Goal: Task Accomplishment & Management: Manage account settings

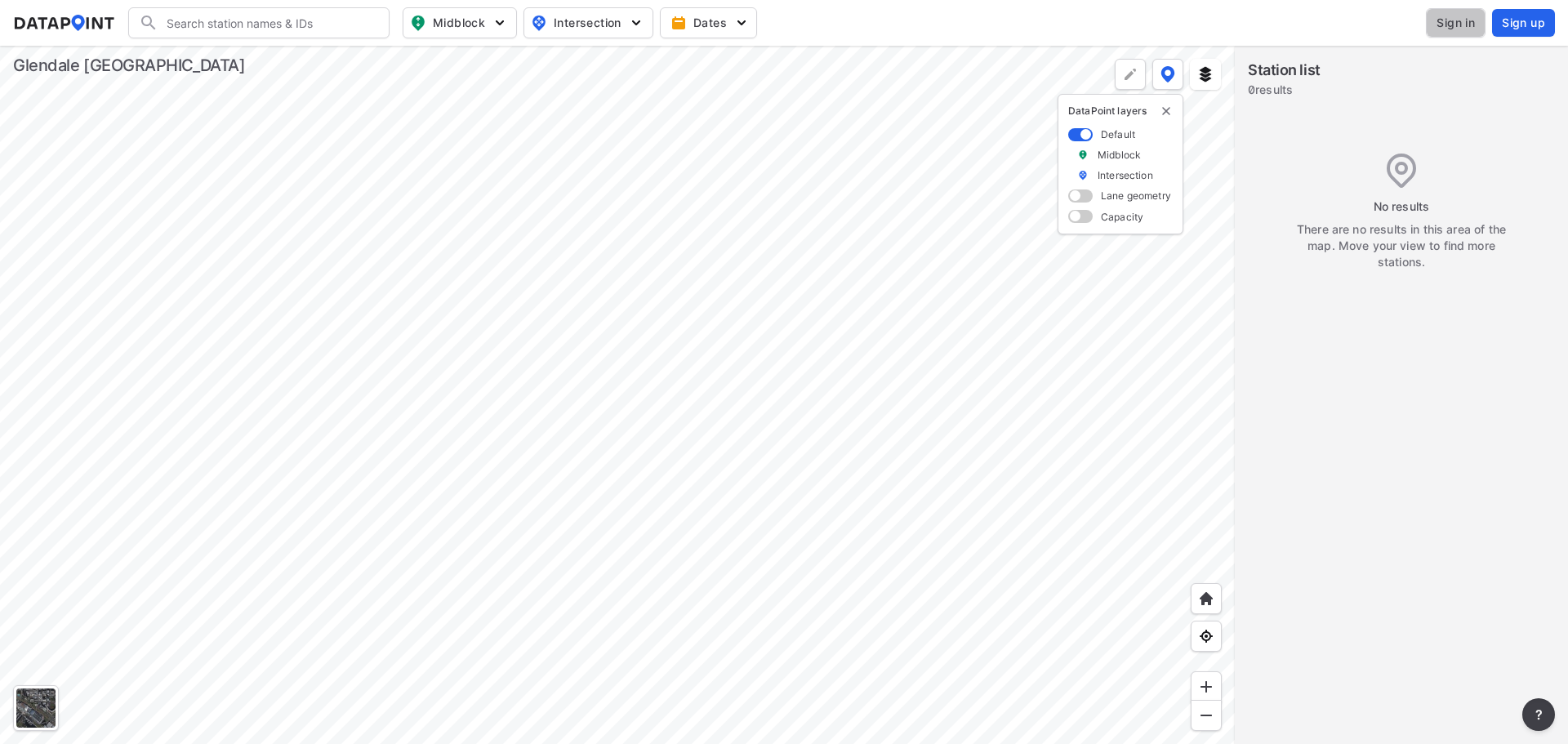
click at [1455, 23] on span "Sign in" at bounding box center [1456, 23] width 38 height 16
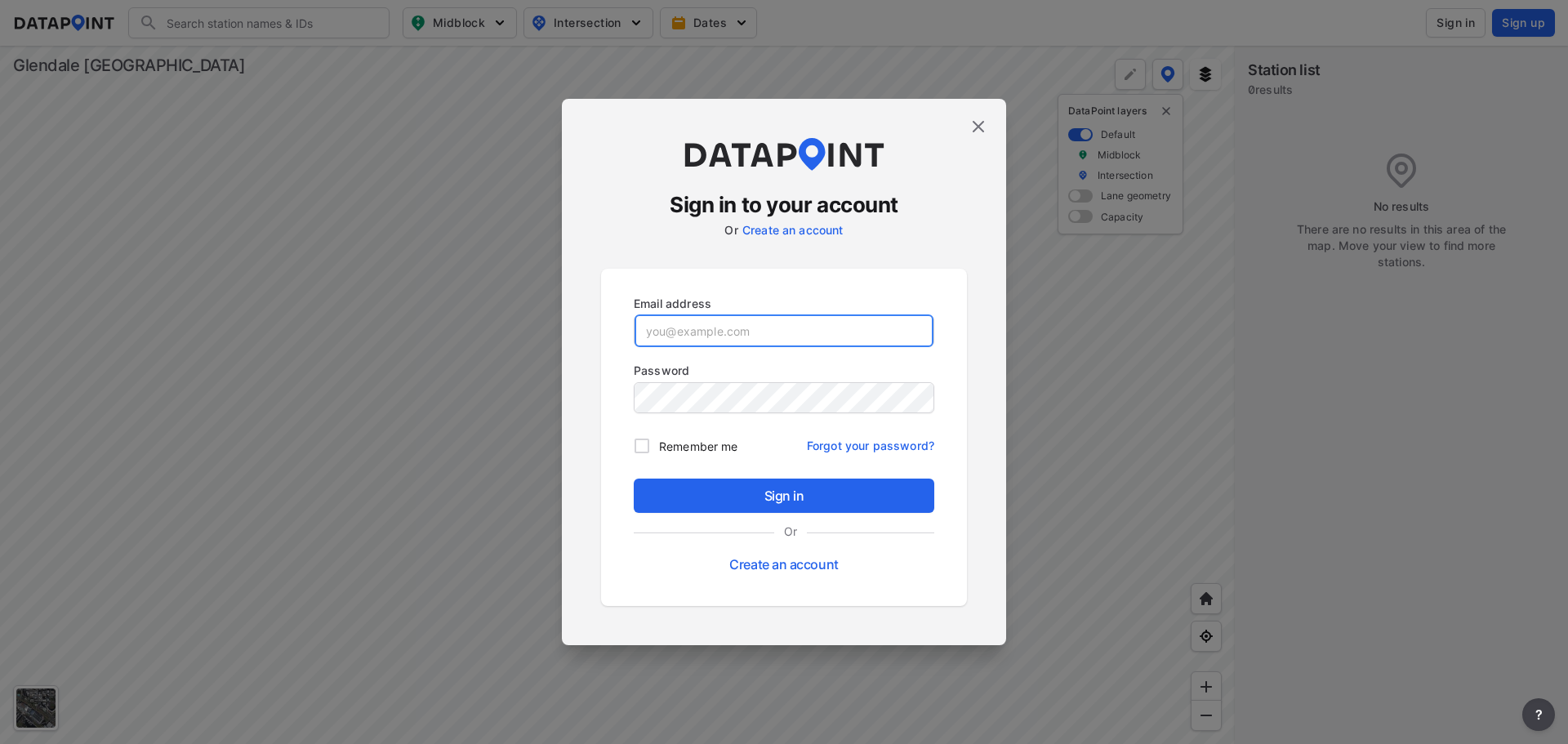
click at [709, 326] on input "email" at bounding box center [784, 330] width 299 height 33
paste input "adm_glenndale@data-point.io"
type input "adm_glenndale@data-point.io"
click at [648, 449] on input "Remember me" at bounding box center [642, 446] width 35 height 35
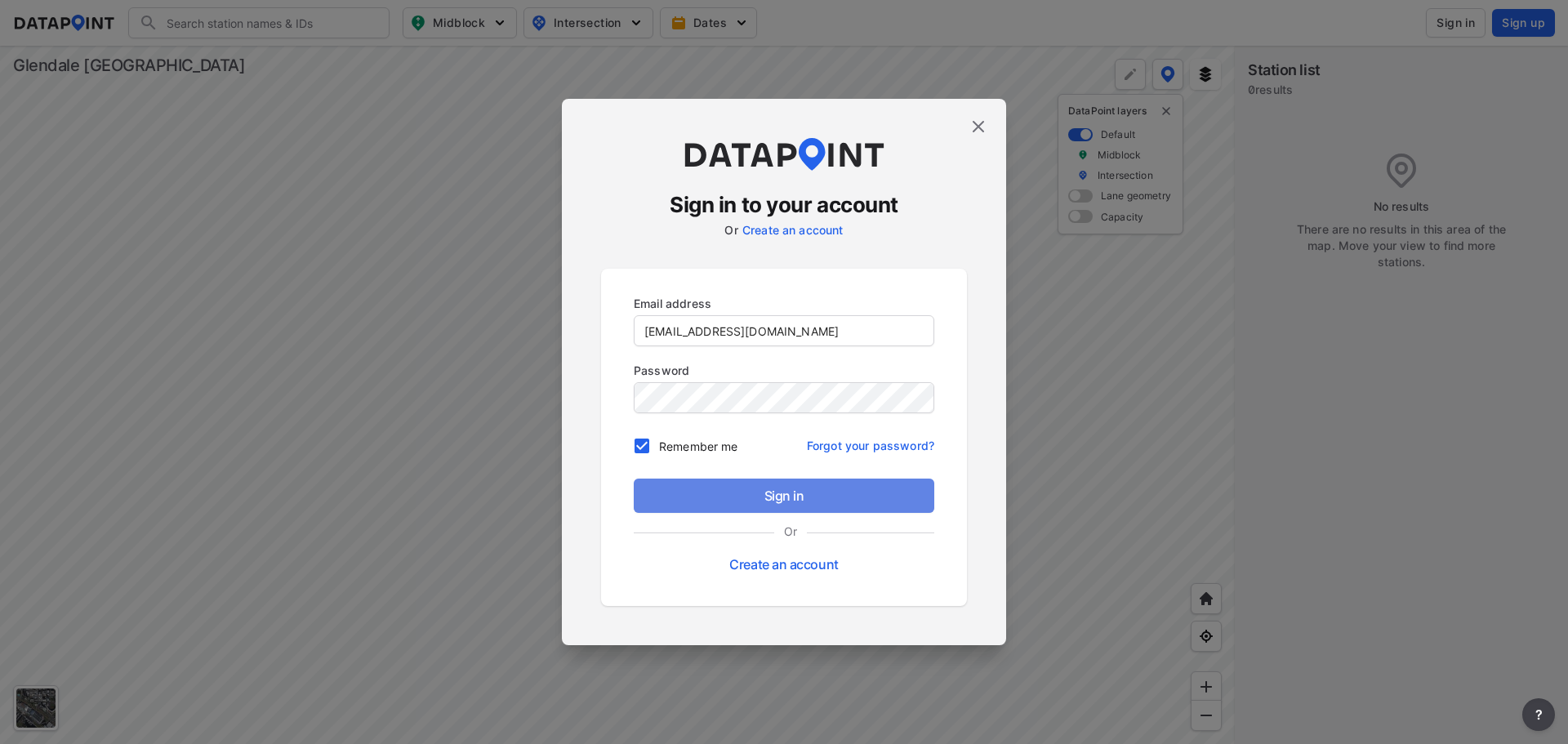
click at [704, 481] on button "Sign in" at bounding box center [784, 496] width 301 height 35
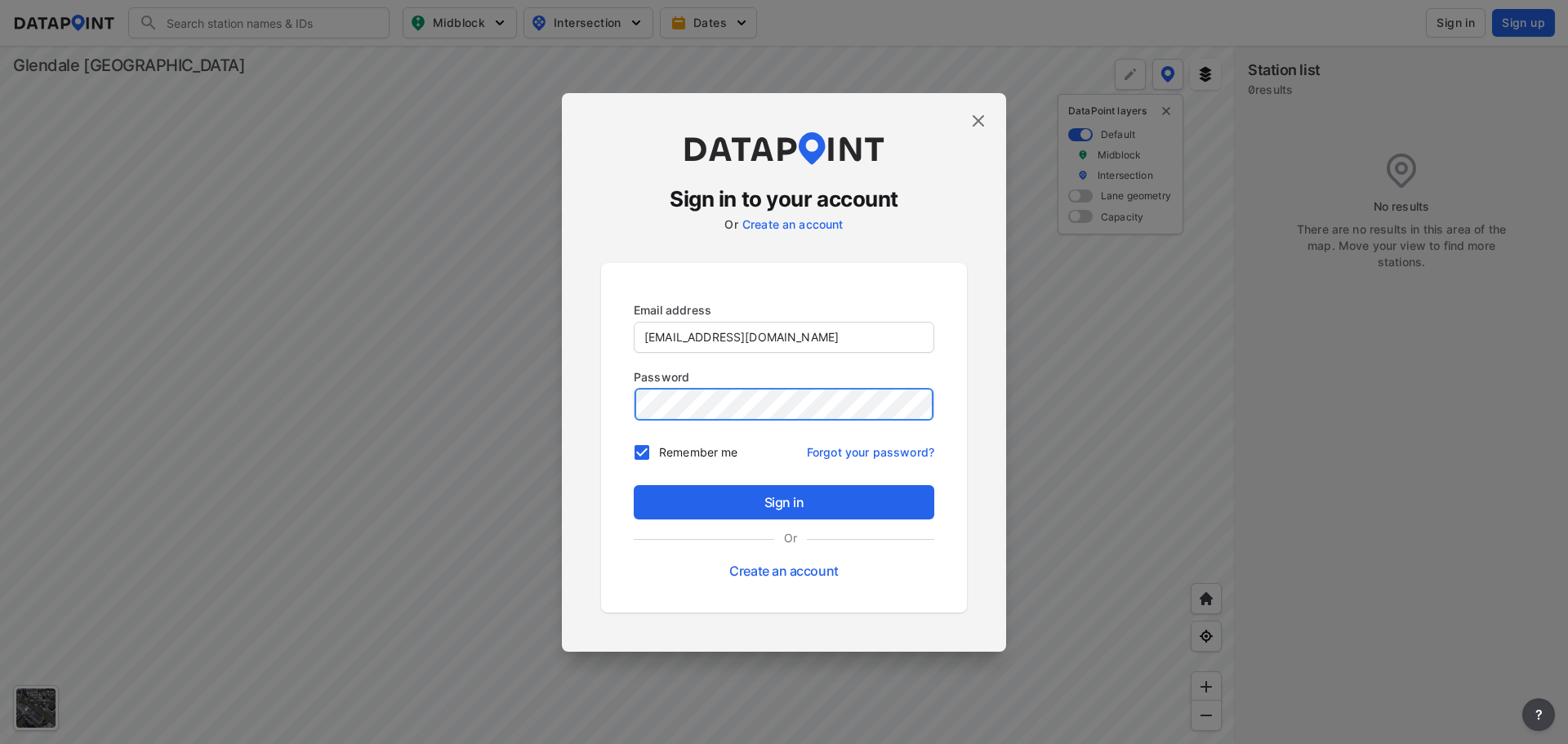
click at [529, 400] on div "Sign in to your account Or Create an account Email address adm_glenndale@data-p…" at bounding box center [784, 372] width 1568 height 744
click at [625, 467] on input "Remember me" at bounding box center [642, 452] width 35 height 35
checkbox input "false"
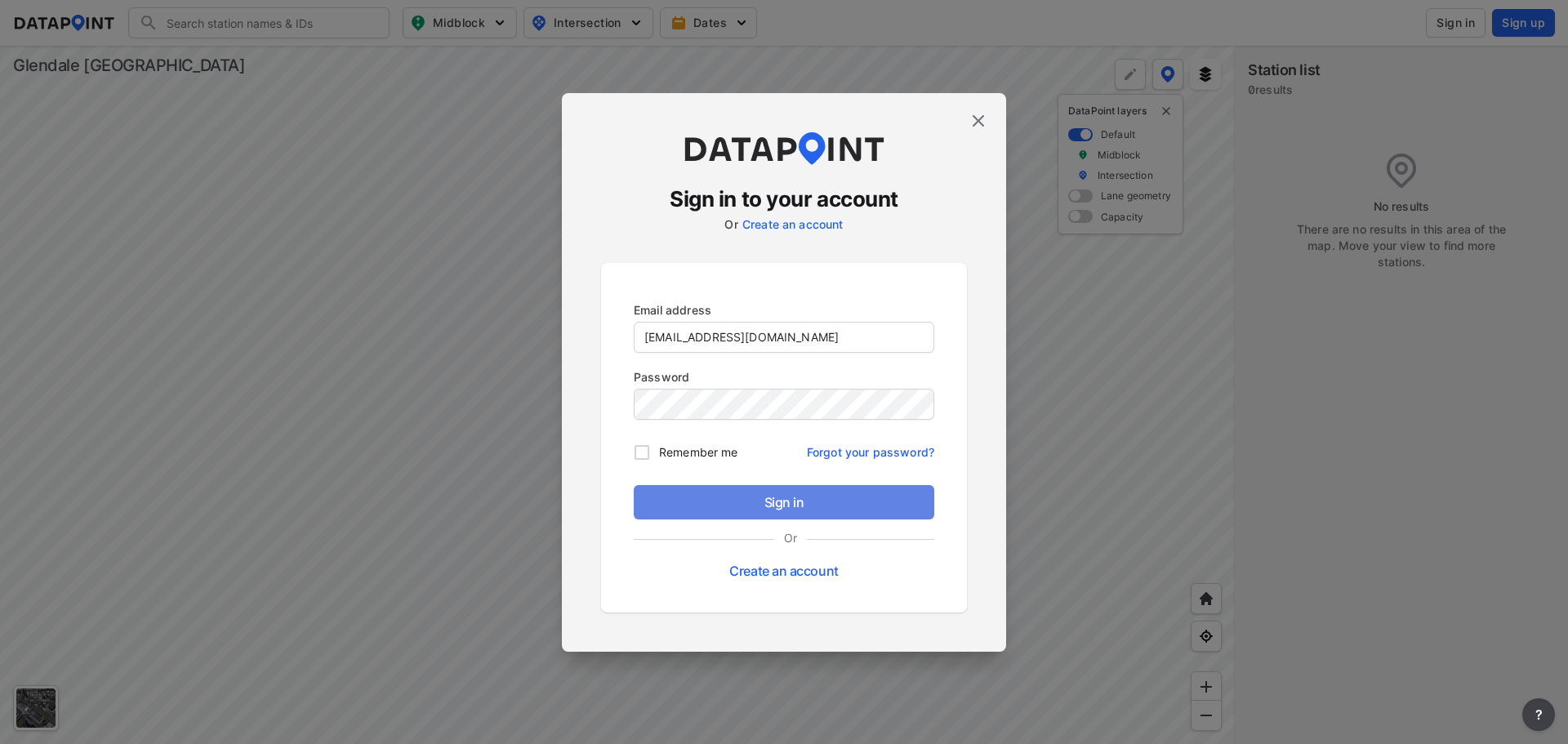
click at [708, 503] on span "Sign in" at bounding box center [784, 502] width 274 height 20
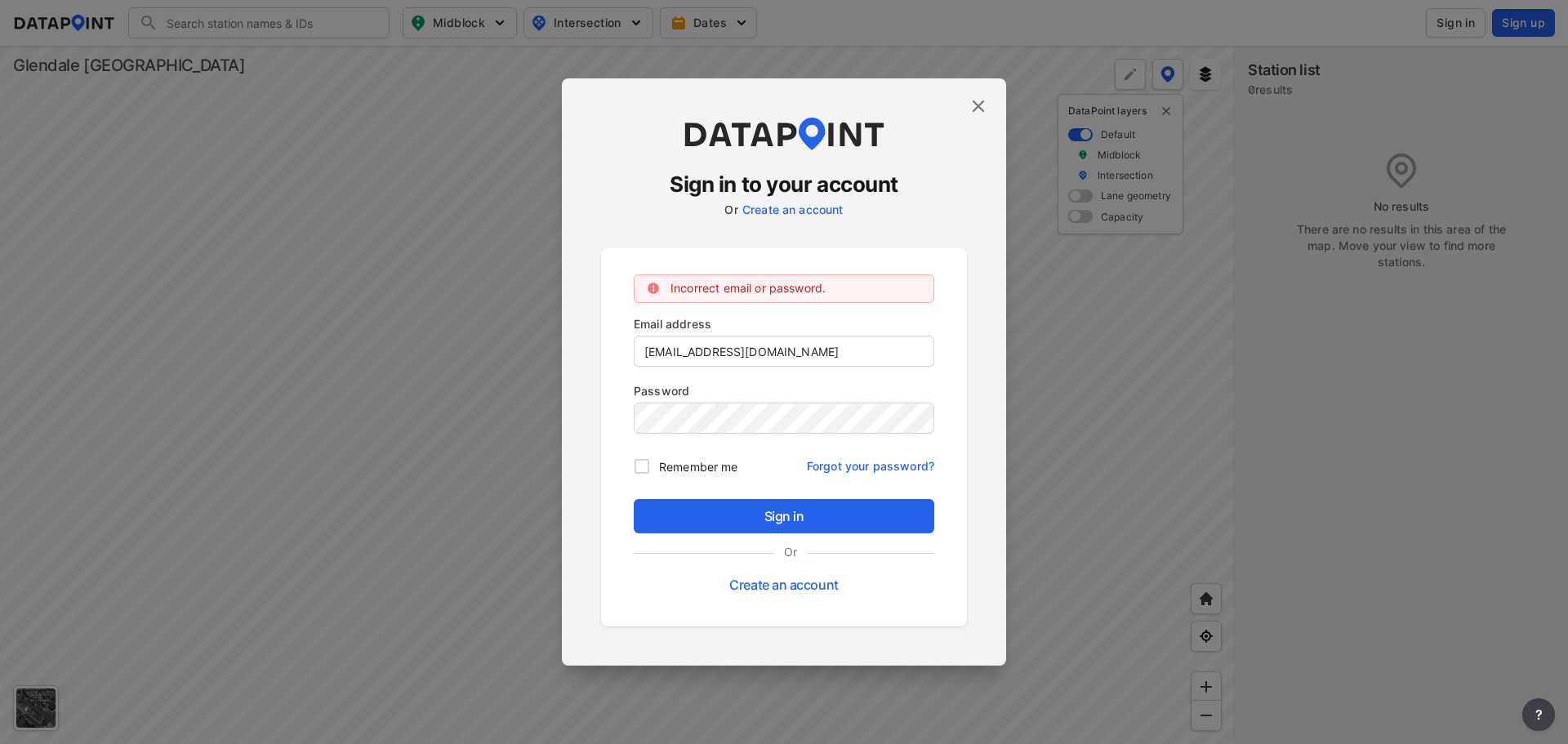
click at [984, 109] on img at bounding box center [979, 106] width 20 height 20
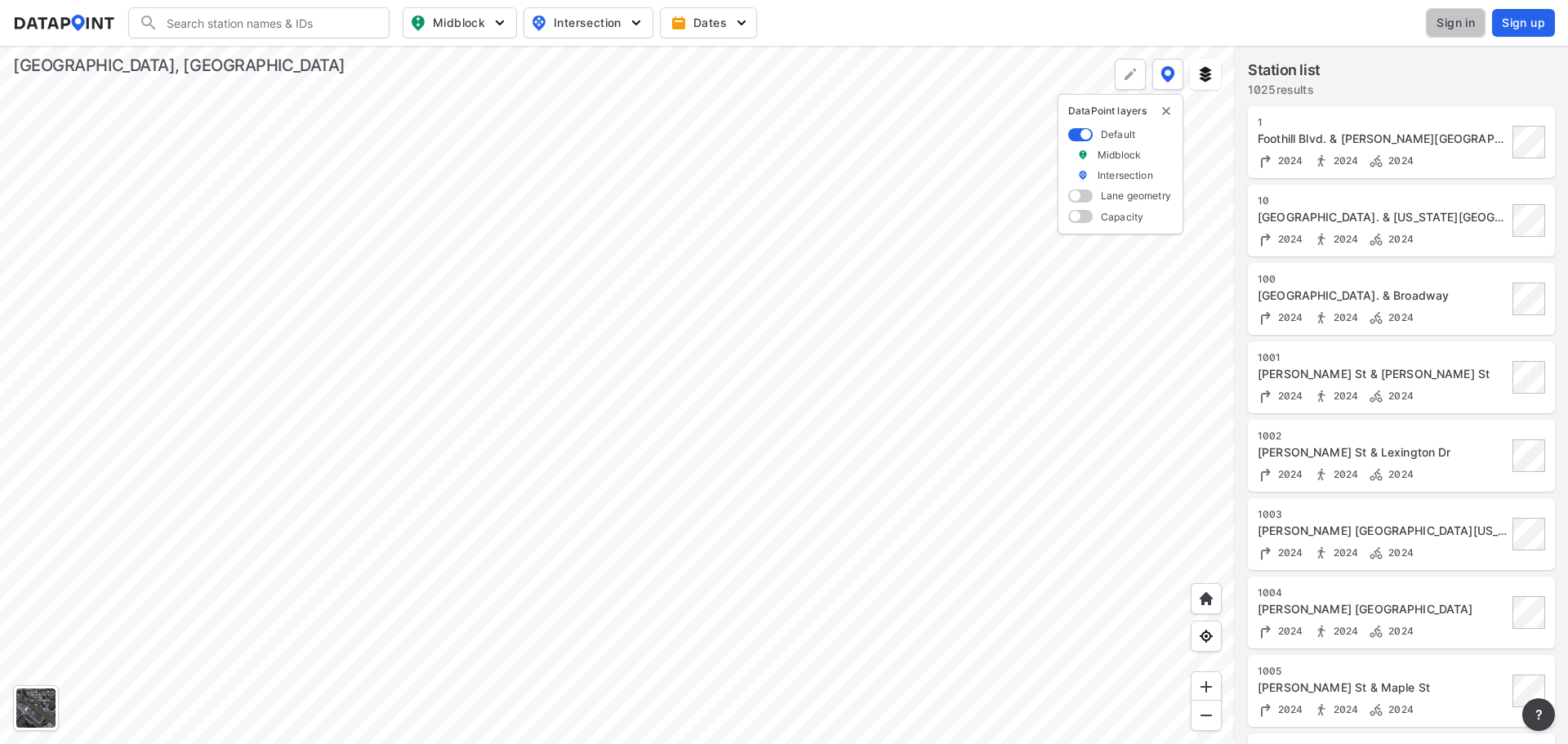
click at [1458, 28] on span "Sign in" at bounding box center [1456, 23] width 38 height 16
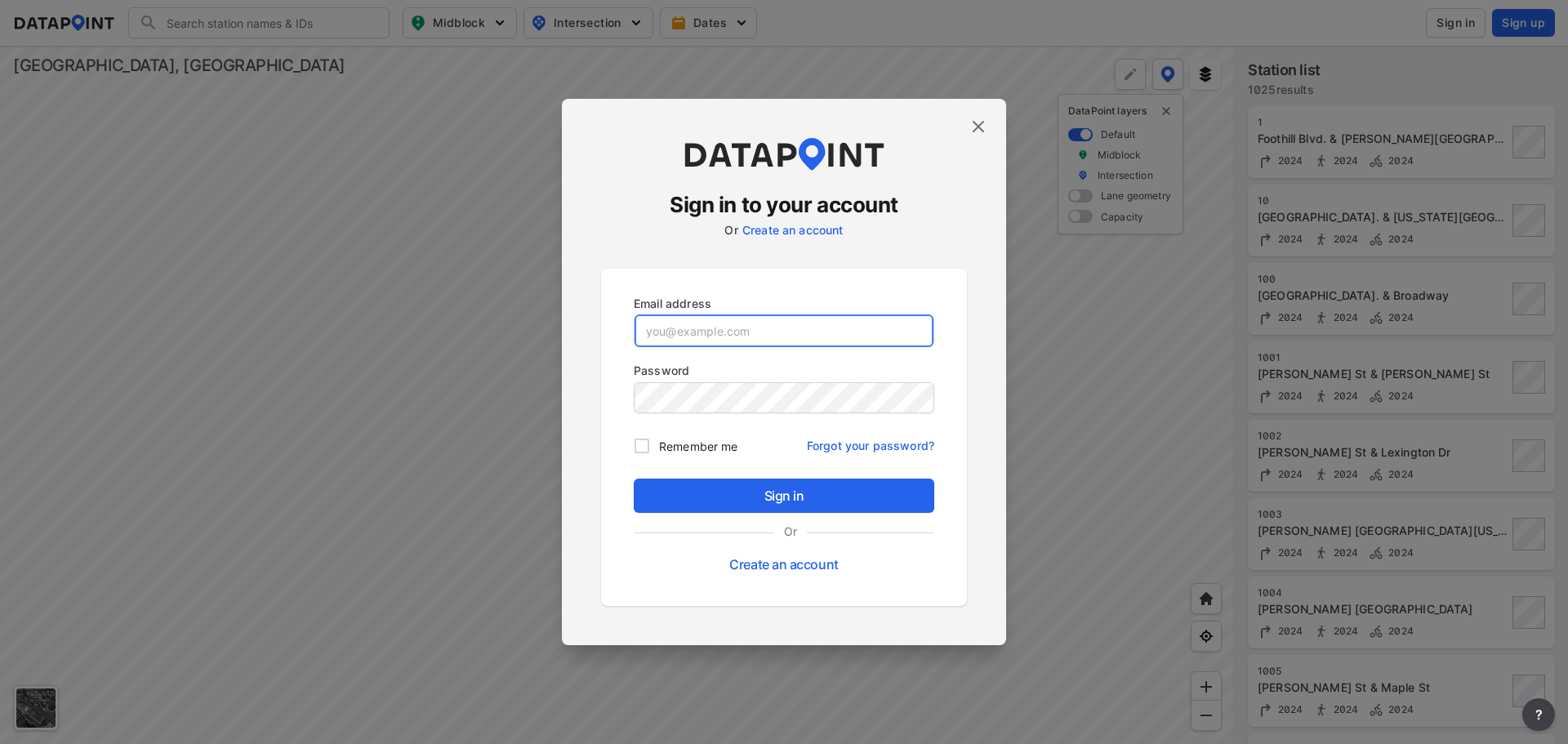
click at [867, 324] on input "email" at bounding box center [784, 330] width 299 height 33
type input "v"
paste input "adm_glendaleca@data-point.io"
type input "adm_glendaleca@data-point.io"
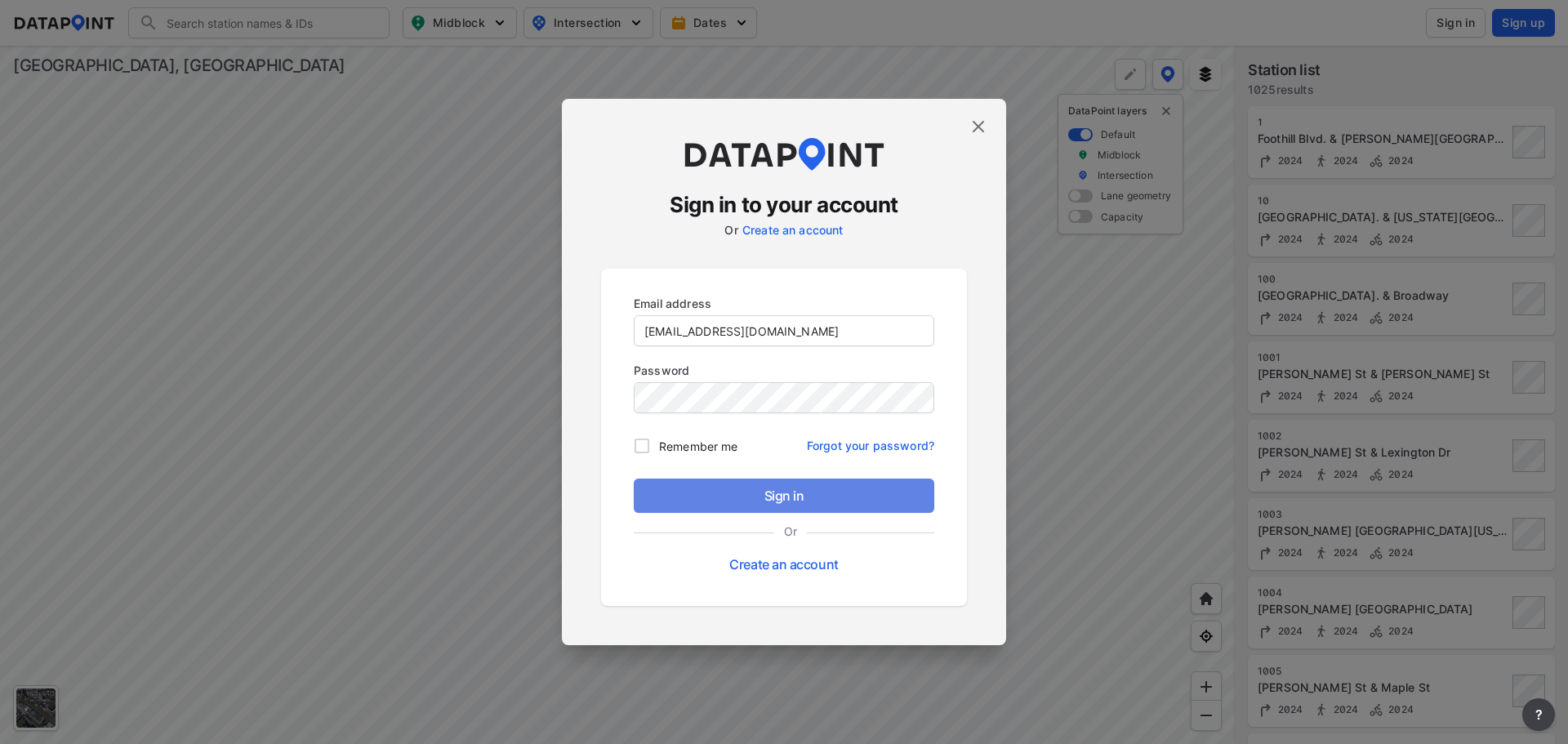
click at [671, 484] on button "Sign in" at bounding box center [784, 496] width 301 height 35
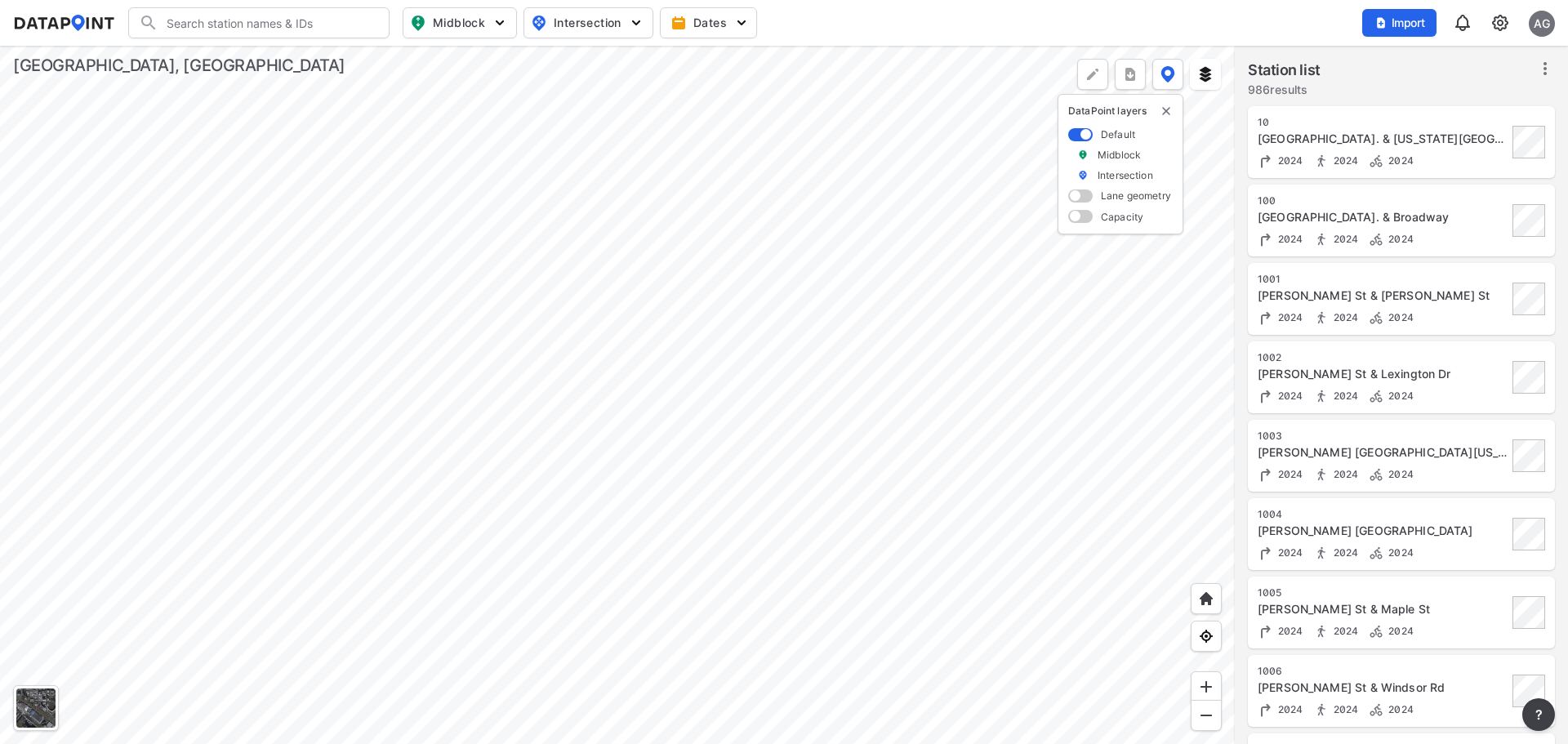
click at [666, 333] on div at bounding box center [617, 394] width 1235 height 698
click at [606, 405] on div at bounding box center [617, 394] width 1235 height 698
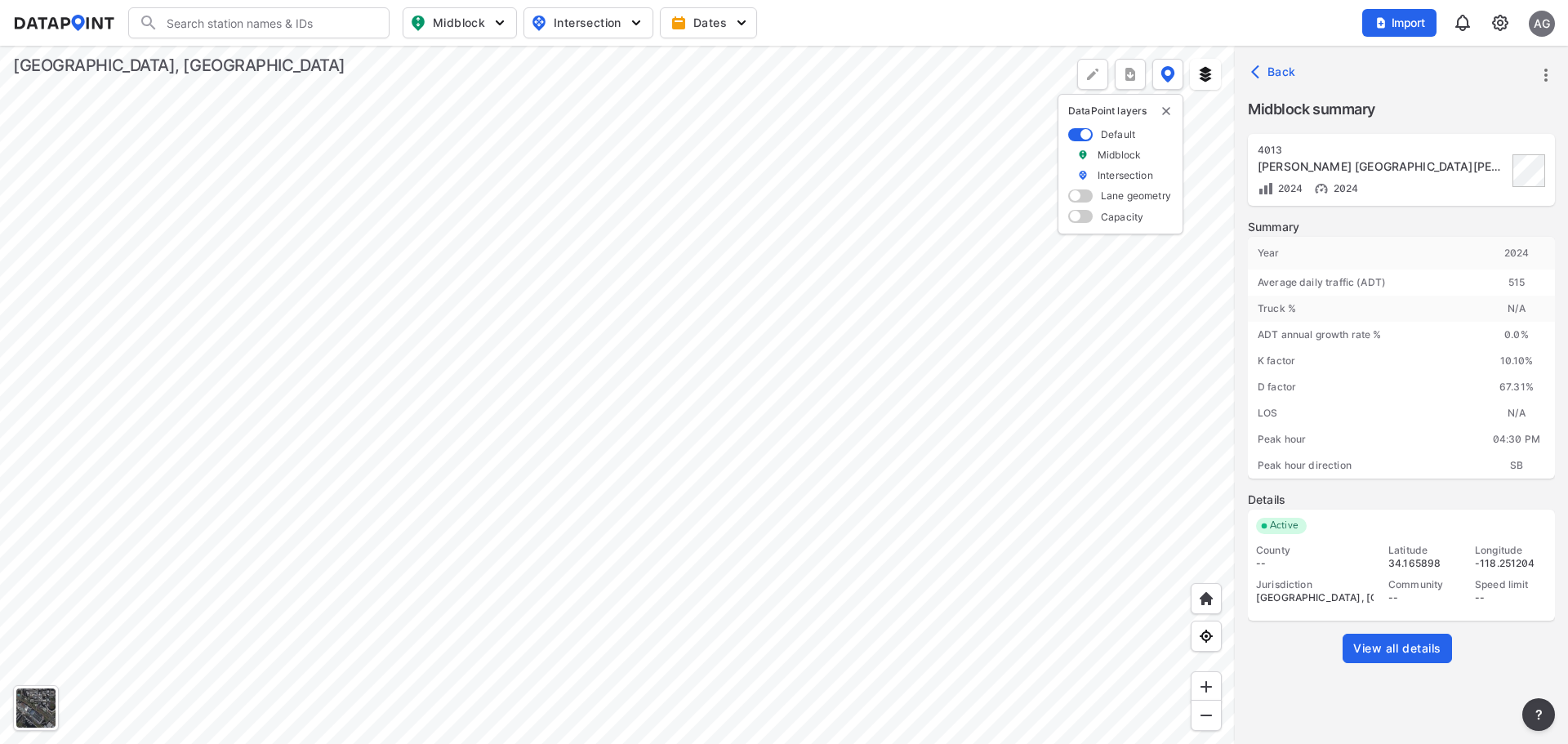
click at [459, 367] on div at bounding box center [617, 394] width 1235 height 698
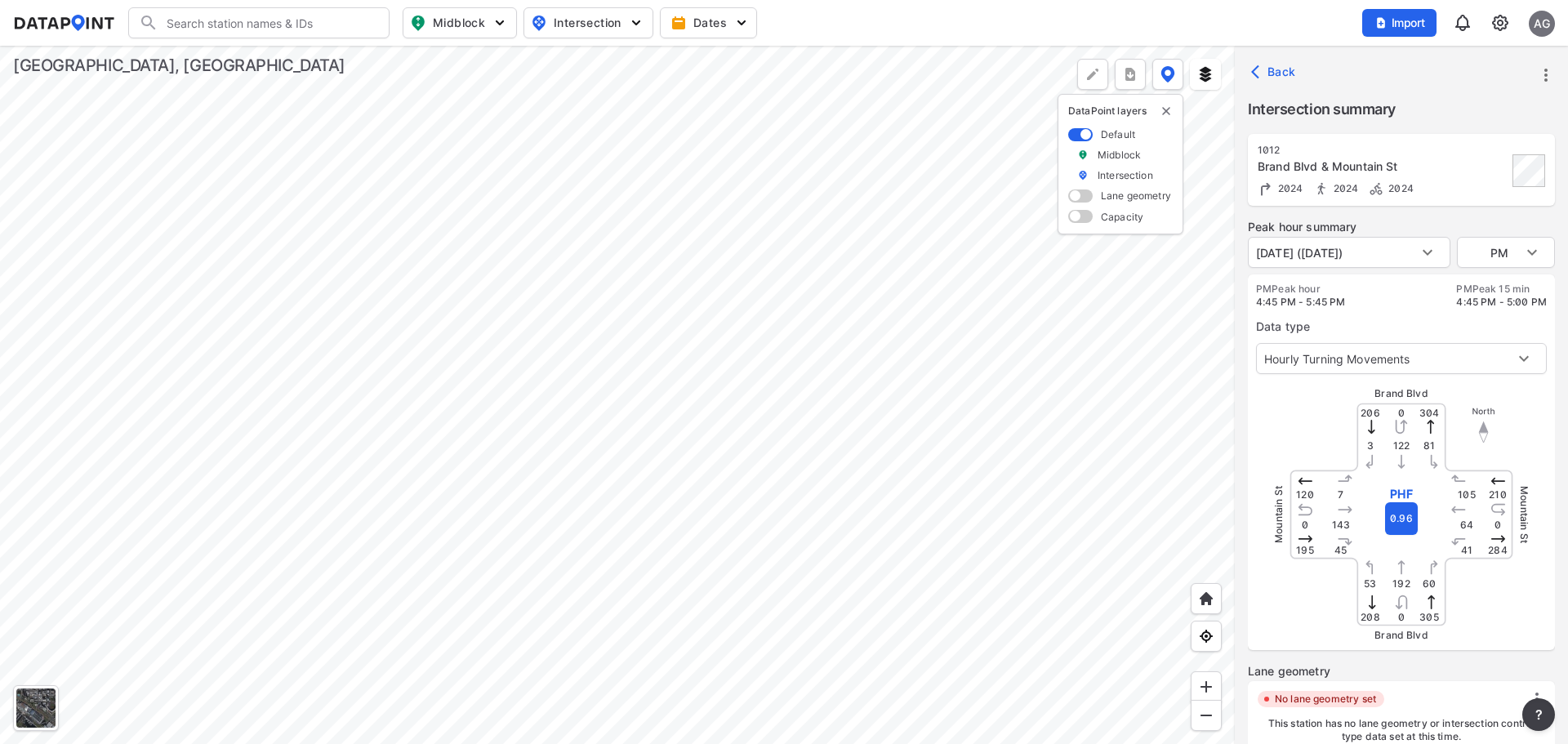
click at [469, 219] on div at bounding box center [617, 394] width 1235 height 698
click at [737, 427] on div at bounding box center [617, 394] width 1235 height 698
click at [1427, 248] on body "Search Please enter a search term. Midblock Intersection Dates Import AG Import…" at bounding box center [784, 372] width 1568 height 744
click at [1427, 248] on div at bounding box center [784, 372] width 1568 height 744
click at [669, 638] on div at bounding box center [617, 394] width 1235 height 698
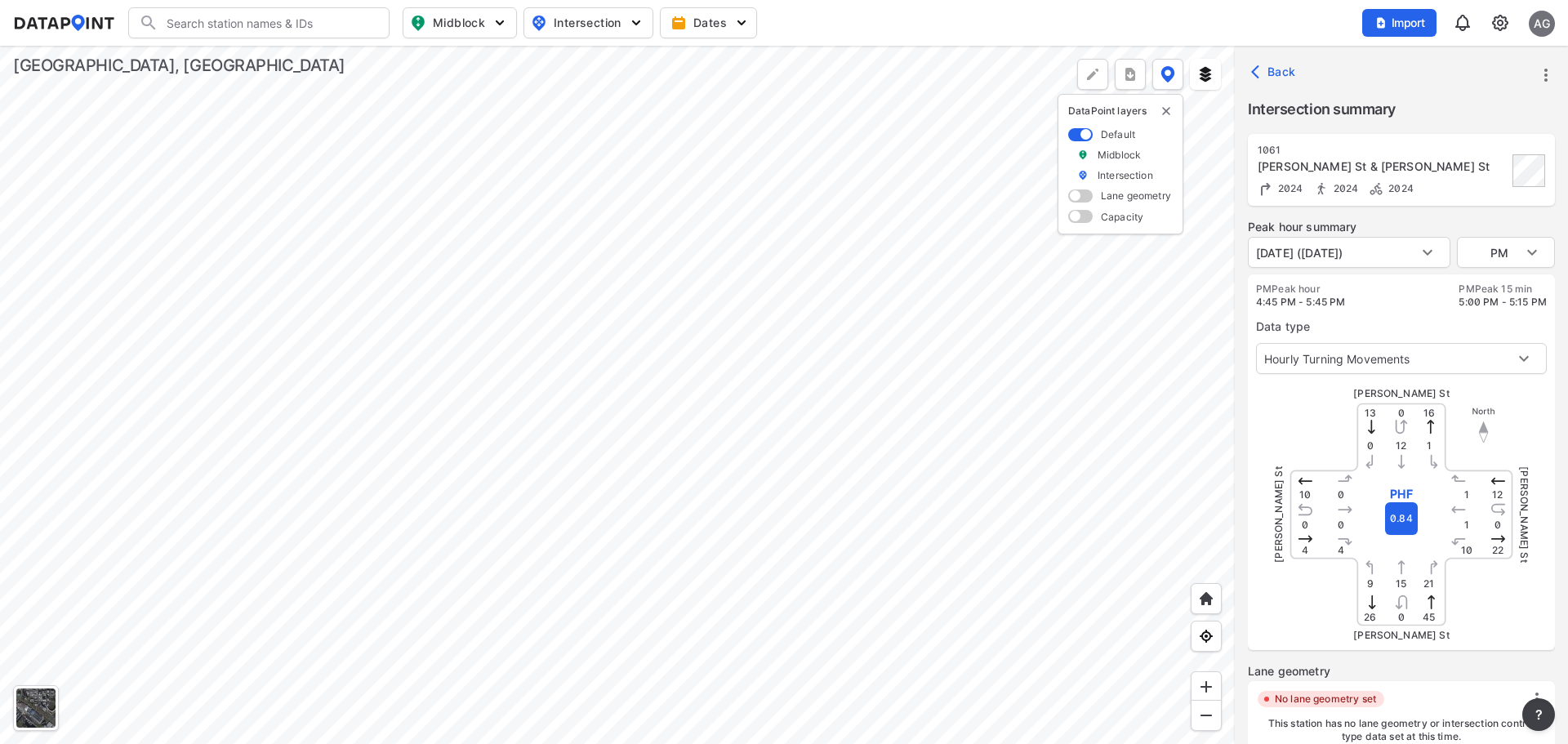
click at [687, 174] on div at bounding box center [617, 394] width 1235 height 698
click at [451, 330] on div at bounding box center [617, 394] width 1235 height 698
click at [1380, 262] on body "Search Please enter a search term. Midblock Intersection Dates Import AG Import…" at bounding box center [784, 372] width 1568 height 744
click at [786, 575] on div at bounding box center [784, 372] width 1568 height 744
click at [787, 579] on div at bounding box center [617, 394] width 1235 height 698
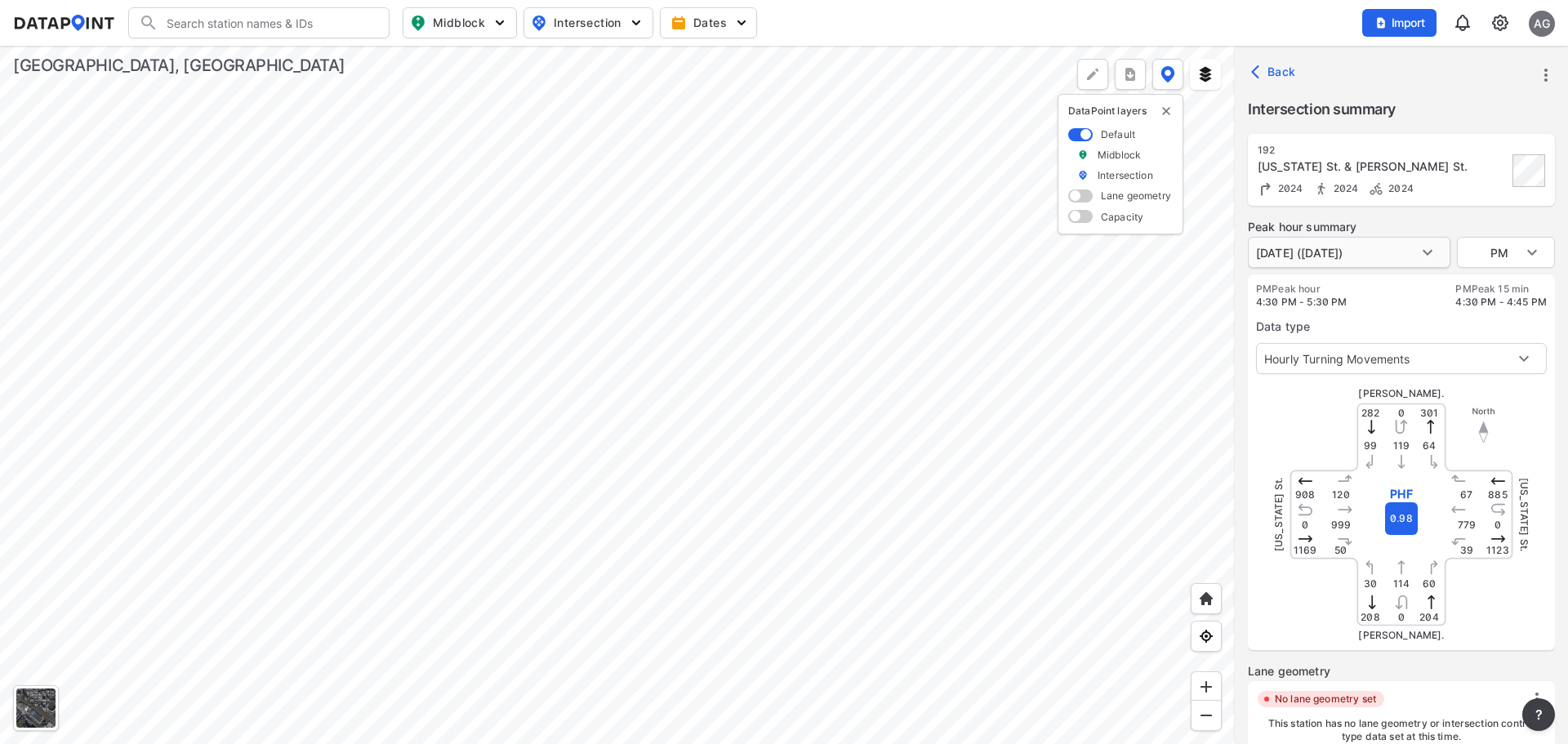
click at [1435, 253] on body "Search Please enter a search term. Midblock Intersection Dates Import AG Import…" at bounding box center [784, 372] width 1568 height 744
drag, startPoint x: 915, startPoint y: 578, endPoint x: 475, endPoint y: 182, distance: 592.0
click at [475, 182] on div at bounding box center [784, 372] width 1568 height 744
click at [326, 133] on div at bounding box center [617, 394] width 1235 height 698
click at [777, 499] on div at bounding box center [617, 394] width 1235 height 698
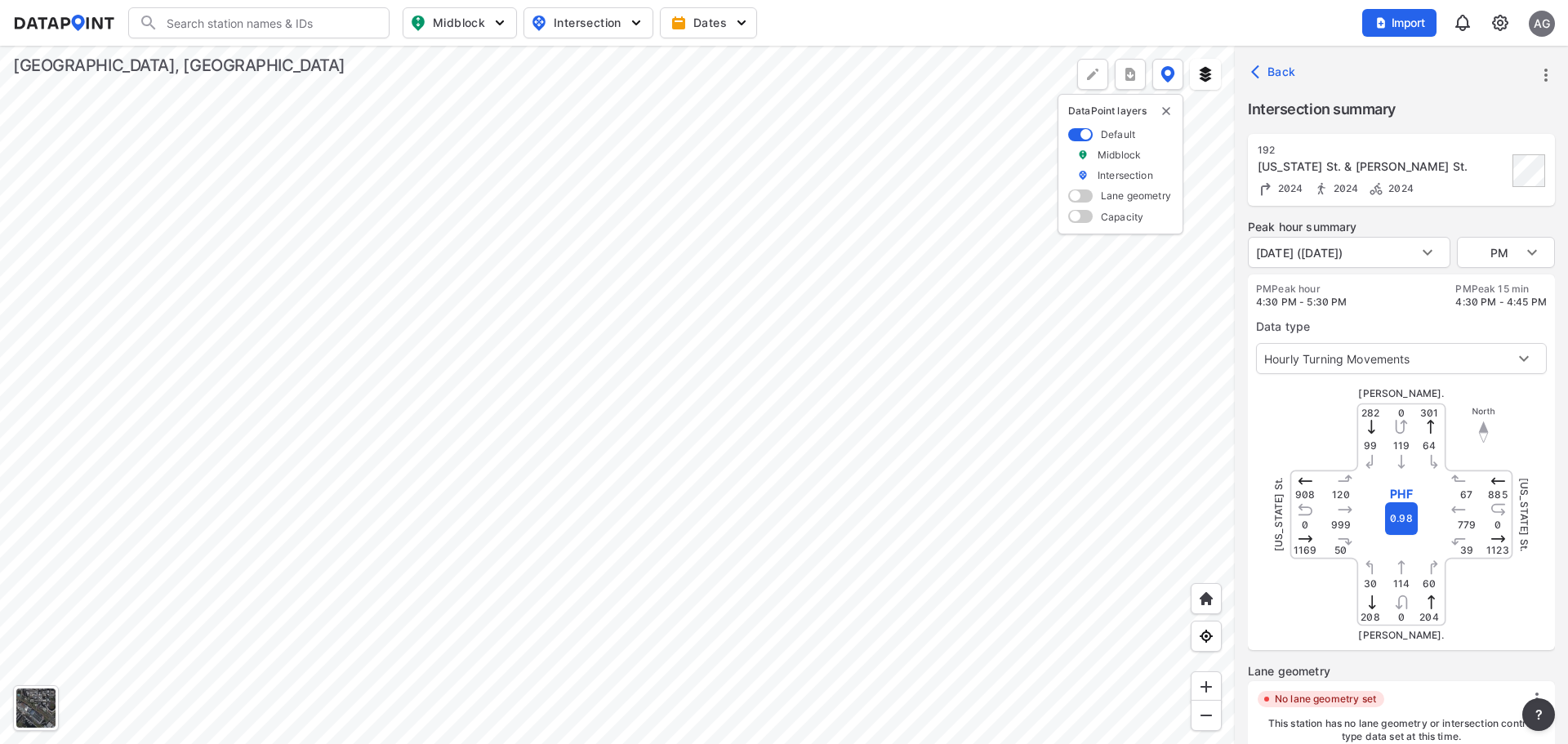
click at [789, 521] on div at bounding box center [617, 394] width 1235 height 698
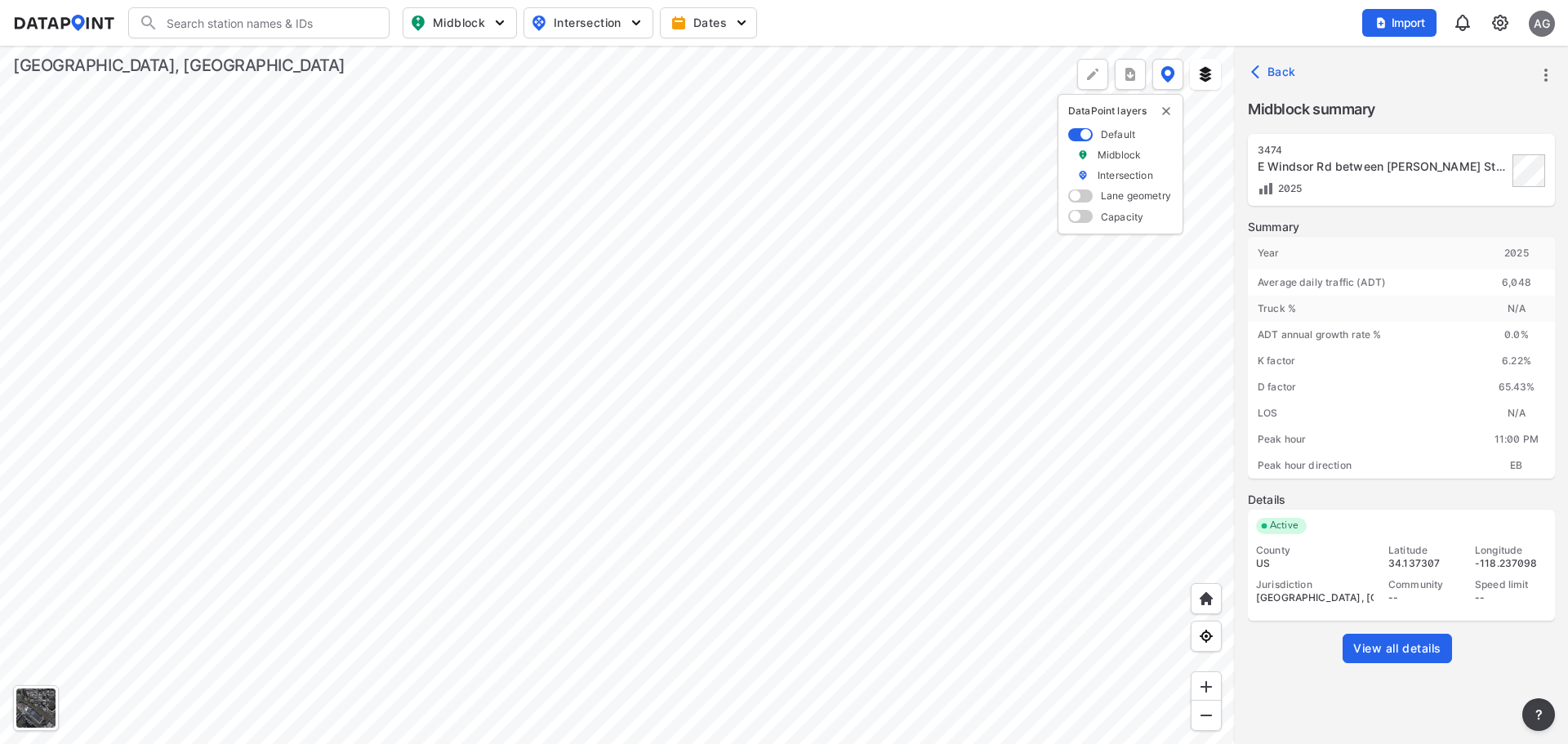
click at [917, 307] on div at bounding box center [617, 394] width 1235 height 698
click at [660, 504] on div at bounding box center [617, 394] width 1235 height 698
click at [756, 568] on div at bounding box center [617, 394] width 1235 height 698
click at [410, 183] on div at bounding box center [617, 394] width 1235 height 698
click at [1027, 474] on div at bounding box center [617, 394] width 1235 height 698
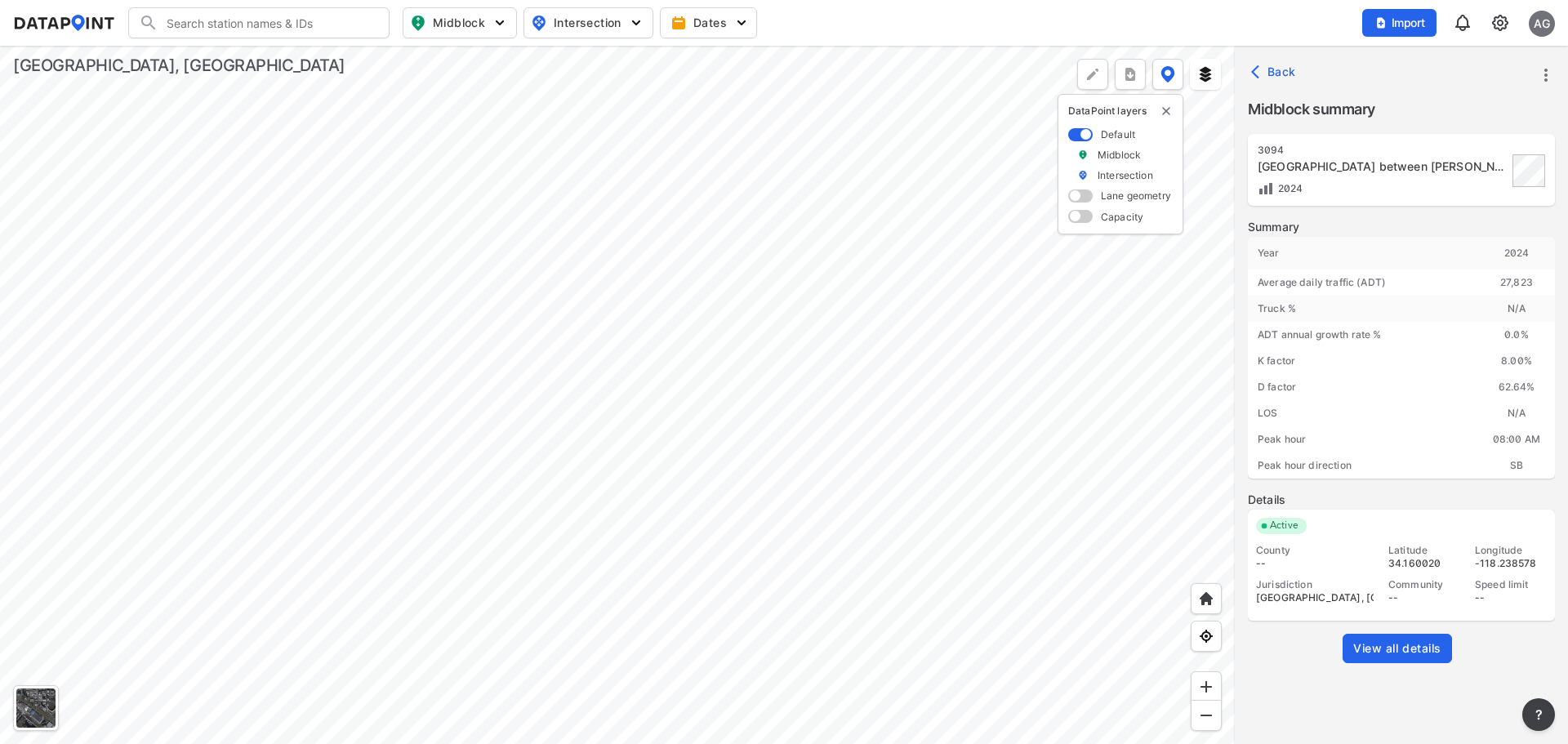
click at [871, 341] on div at bounding box center [617, 394] width 1235 height 698
click at [892, 328] on div at bounding box center [617, 394] width 1235 height 698
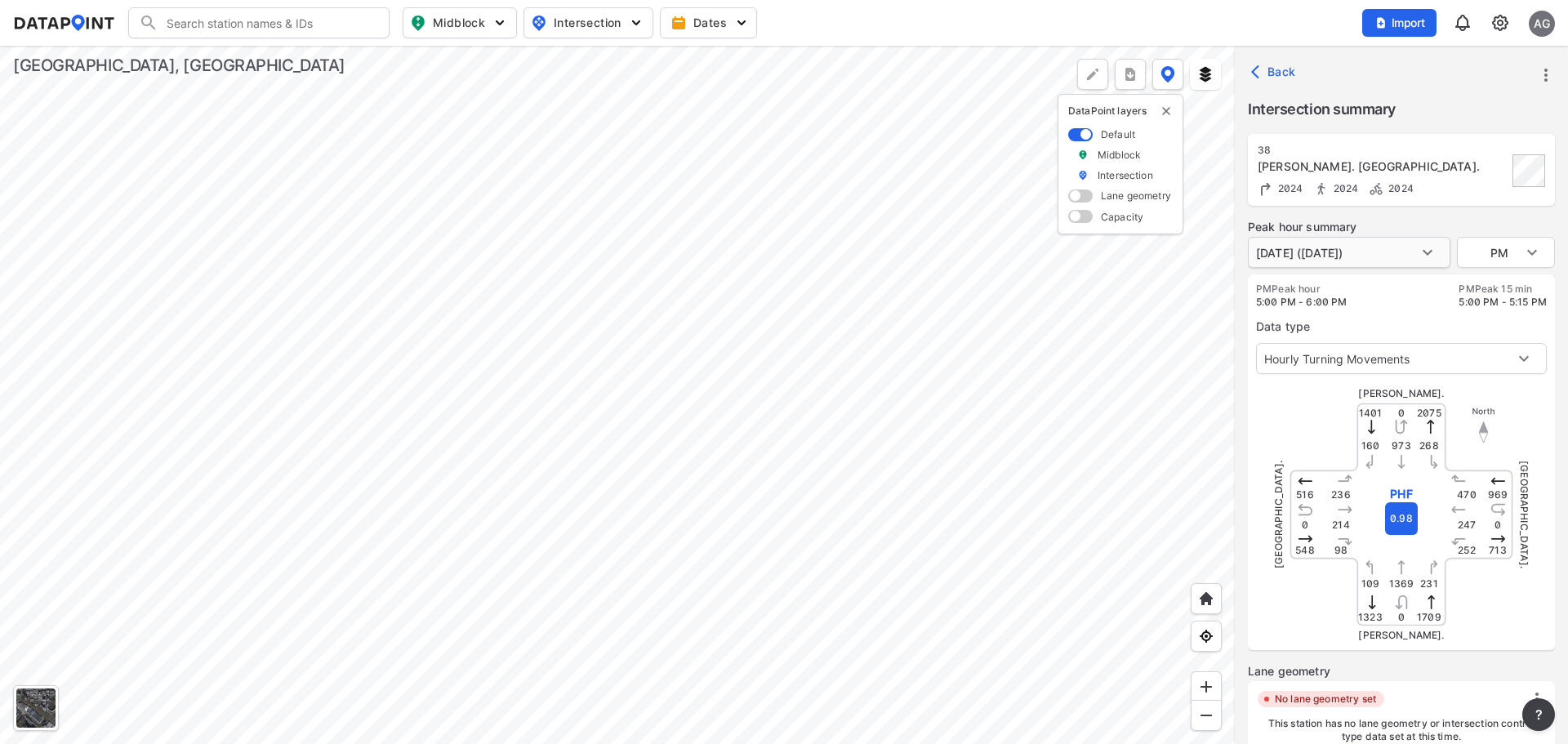
click at [1410, 253] on body "Search Please enter a search term. Midblock Intersection Dates Import AG Import…" at bounding box center [784, 372] width 1568 height 744
click at [1010, 307] on div at bounding box center [784, 372] width 1568 height 744
click at [934, 273] on div at bounding box center [617, 394] width 1235 height 698
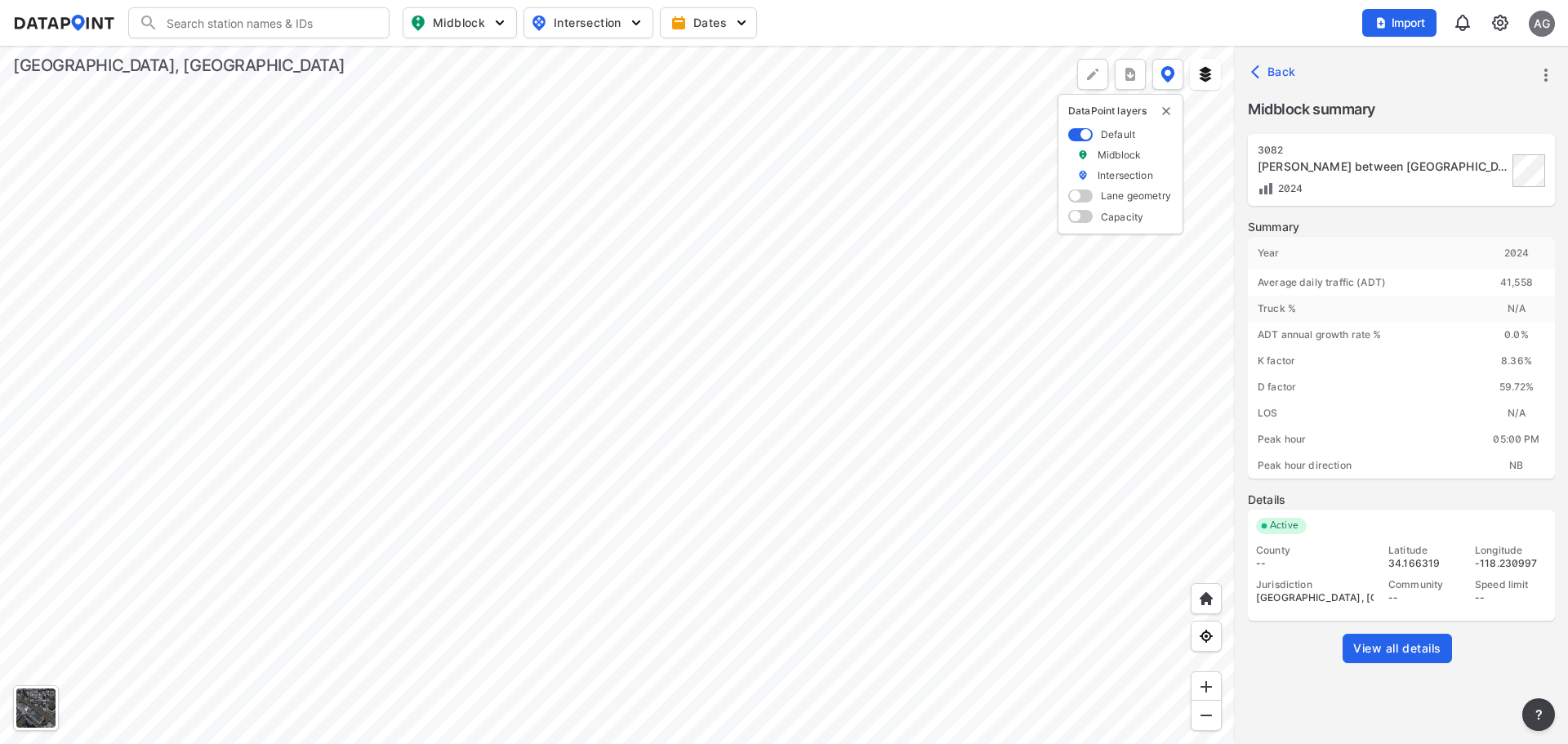
click at [796, 502] on div at bounding box center [617, 394] width 1235 height 698
click at [942, 496] on div at bounding box center [617, 394] width 1235 height 698
click at [824, 210] on div at bounding box center [617, 394] width 1235 height 698
click at [833, 358] on div at bounding box center [617, 394] width 1235 height 698
click at [823, 489] on div at bounding box center [617, 394] width 1235 height 698
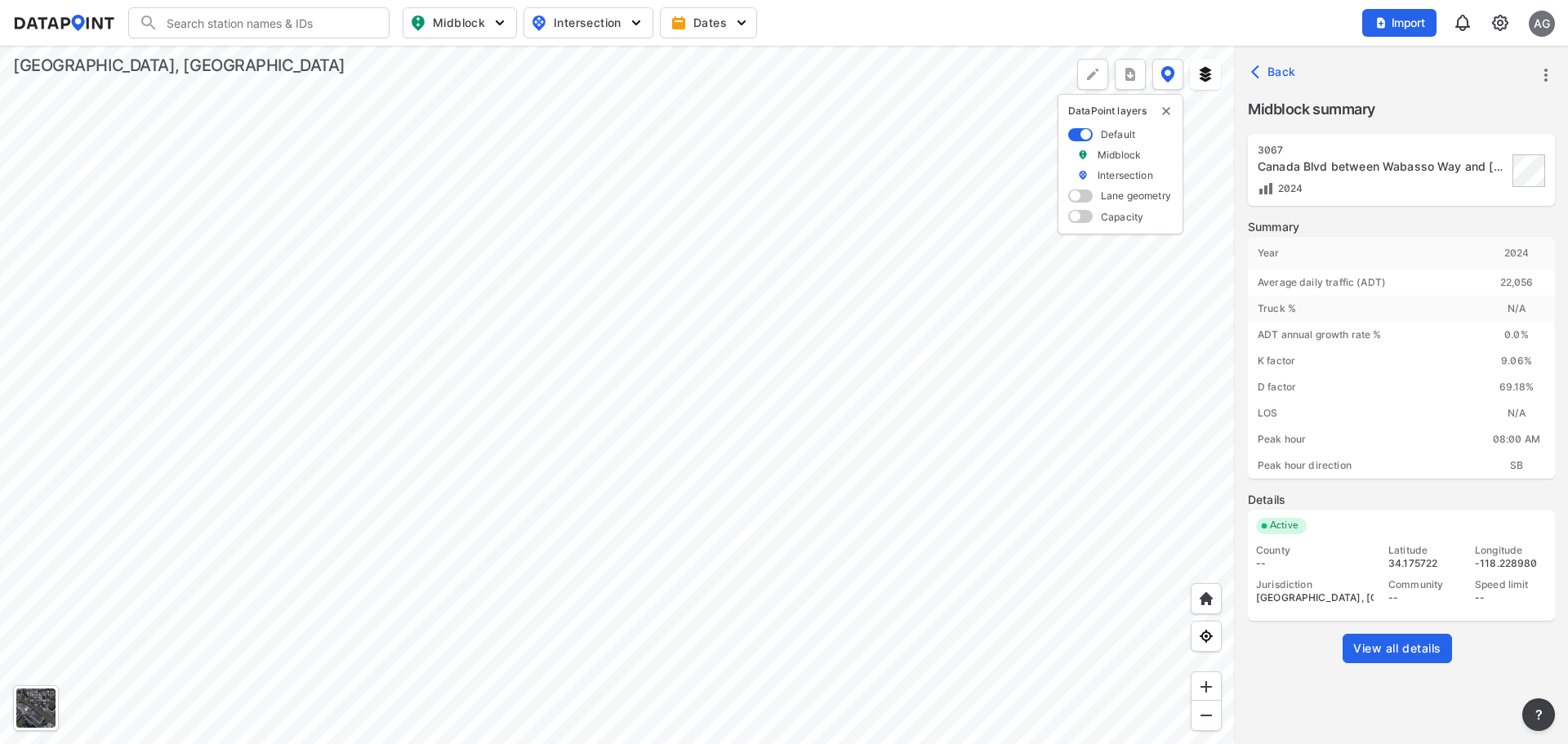
click at [839, 303] on div at bounding box center [617, 394] width 1235 height 698
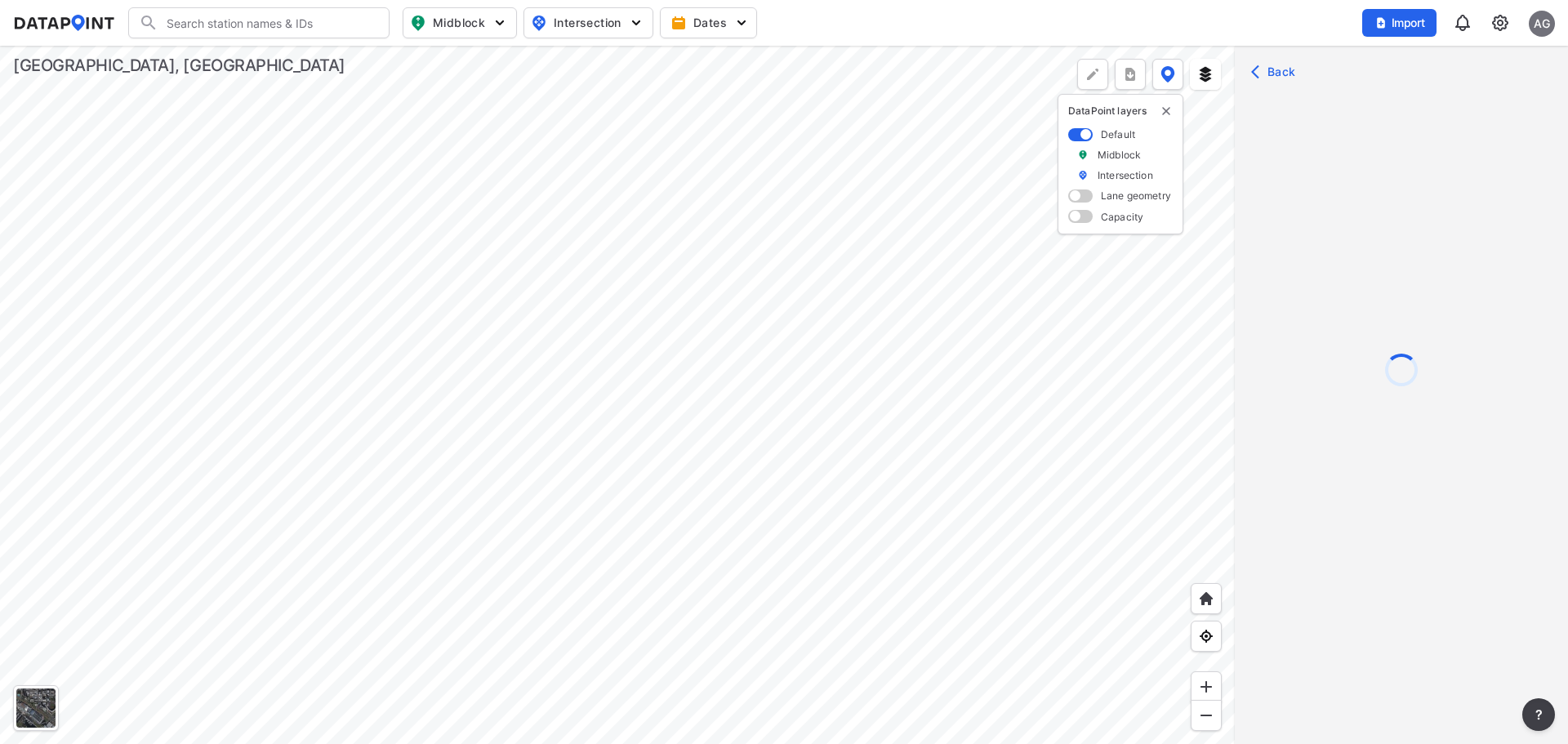
click at [849, 303] on div at bounding box center [617, 394] width 1235 height 698
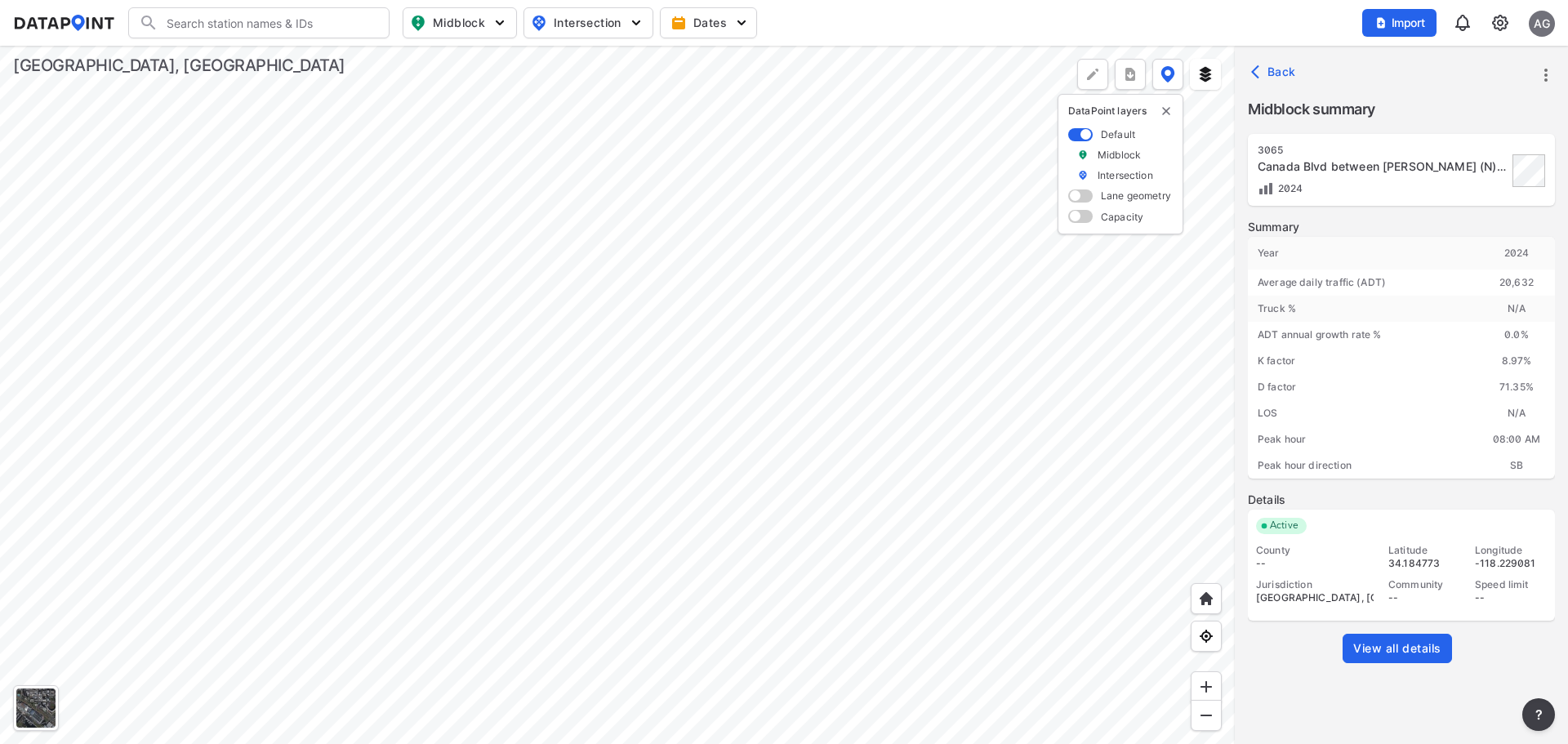
click at [831, 445] on div at bounding box center [617, 394] width 1235 height 698
click at [955, 274] on div at bounding box center [617, 394] width 1235 height 698
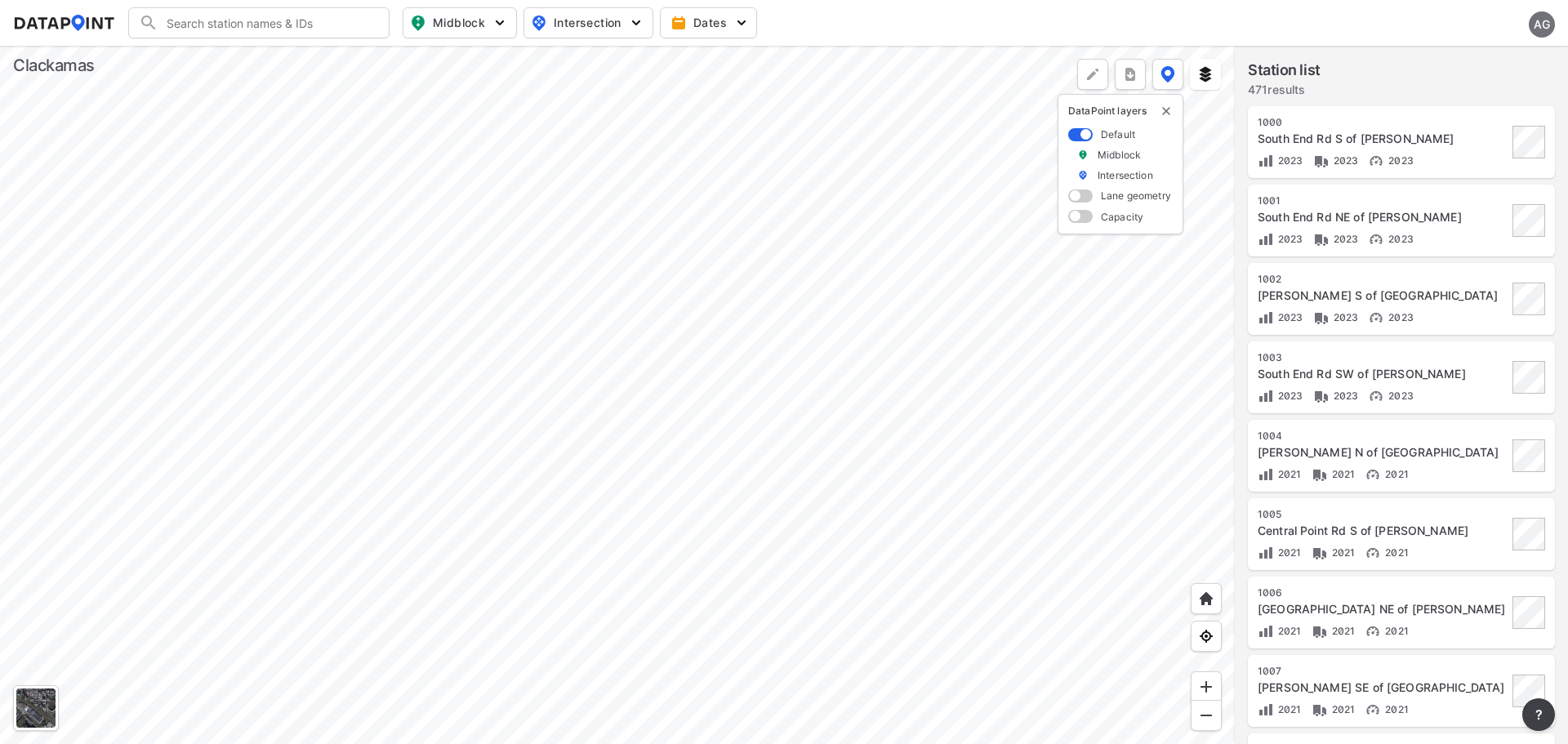
click at [467, 331] on div at bounding box center [617, 394] width 1235 height 698
